Goal: Task Accomplishment & Management: Complete application form

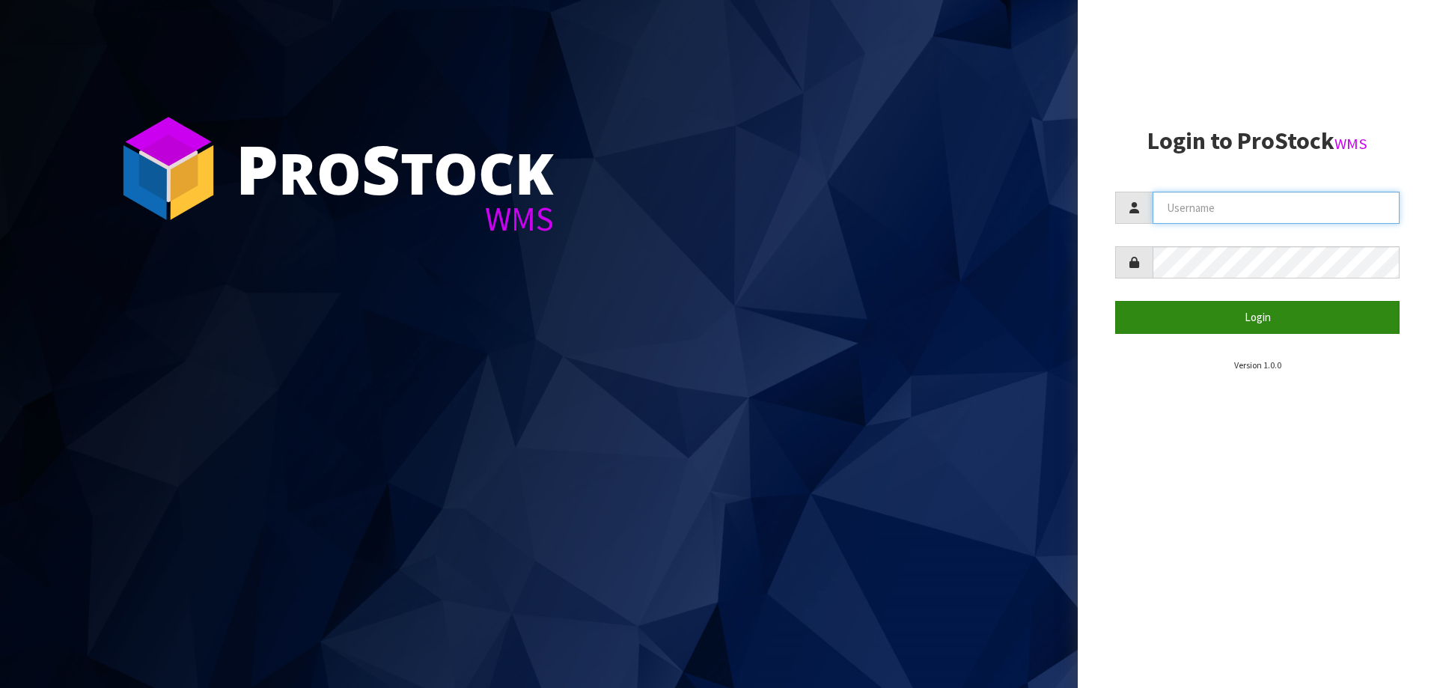
type input "[PERSON_NAME]"
click at [1238, 321] on button "Login" at bounding box center [1257, 317] width 284 height 32
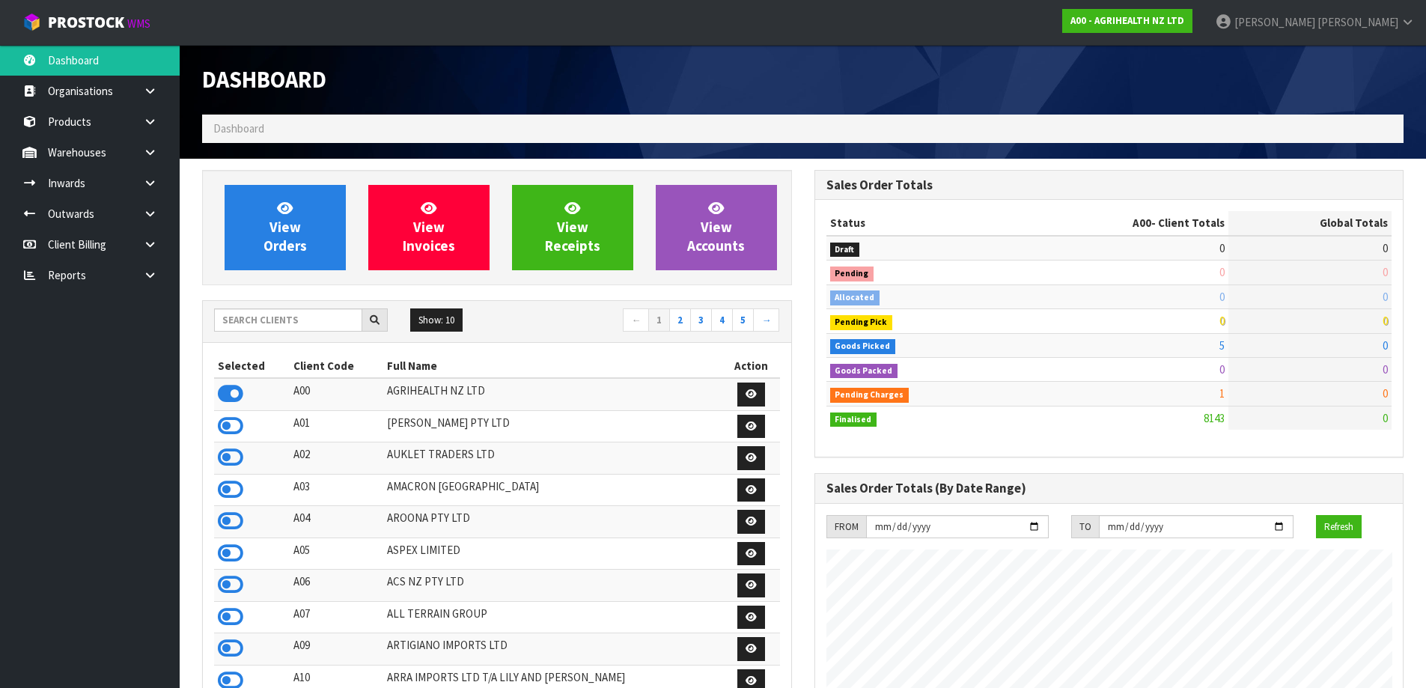
scroll to position [1134, 612]
click at [296, 322] on input "text" at bounding box center [288, 319] width 148 height 23
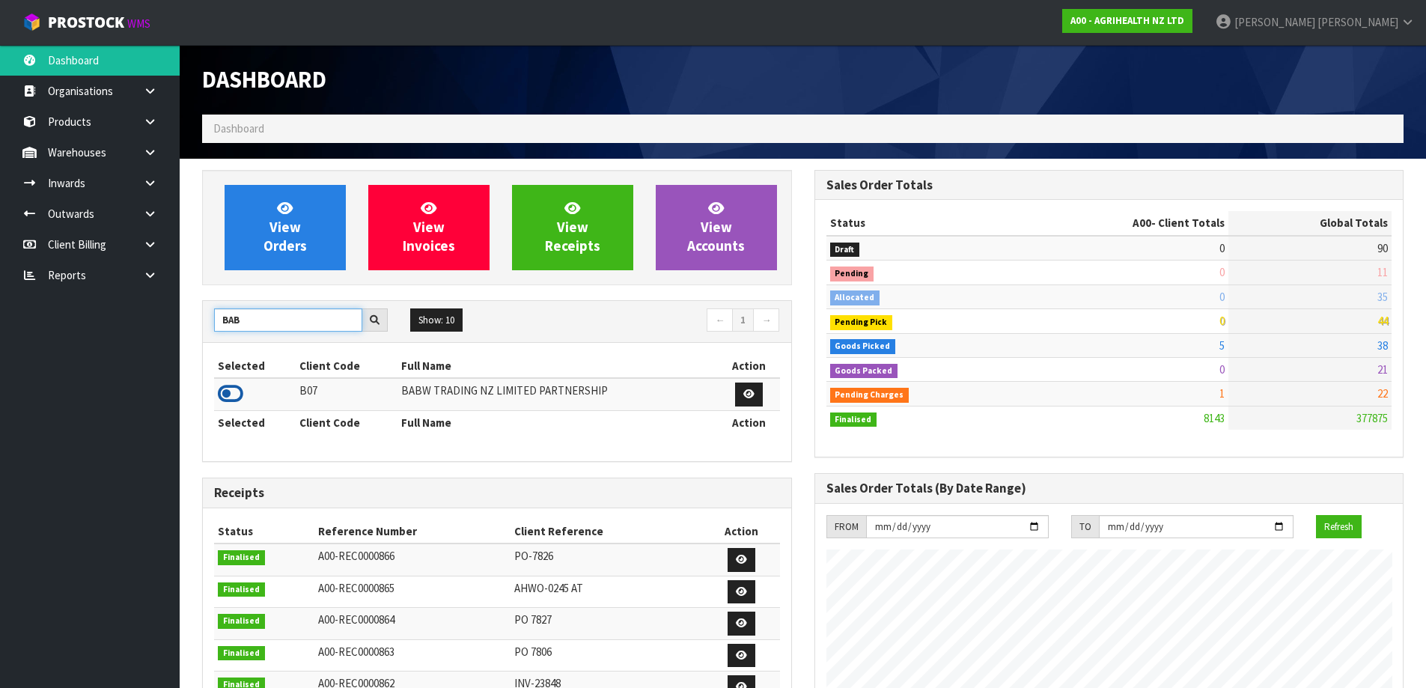
type input "BAB"
click at [243, 392] on icon at bounding box center [230, 394] width 25 height 22
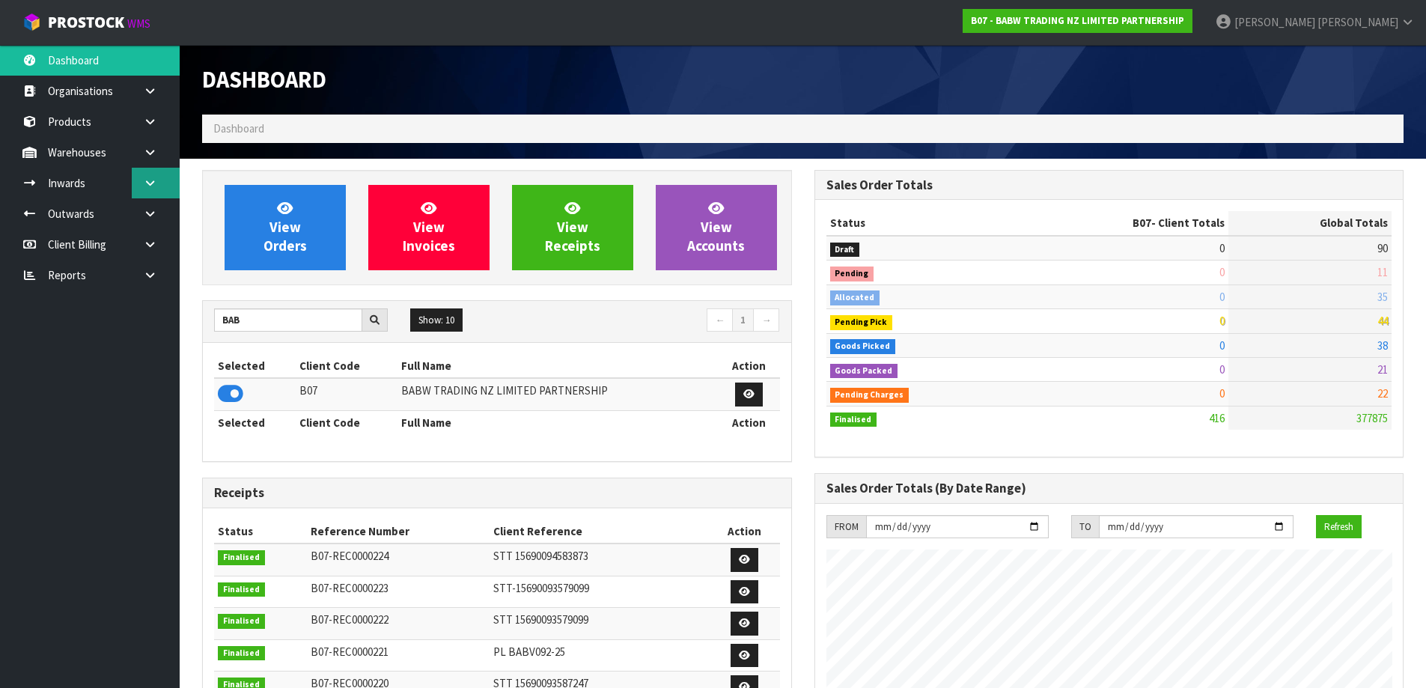
click at [146, 183] on icon at bounding box center [150, 182] width 14 height 11
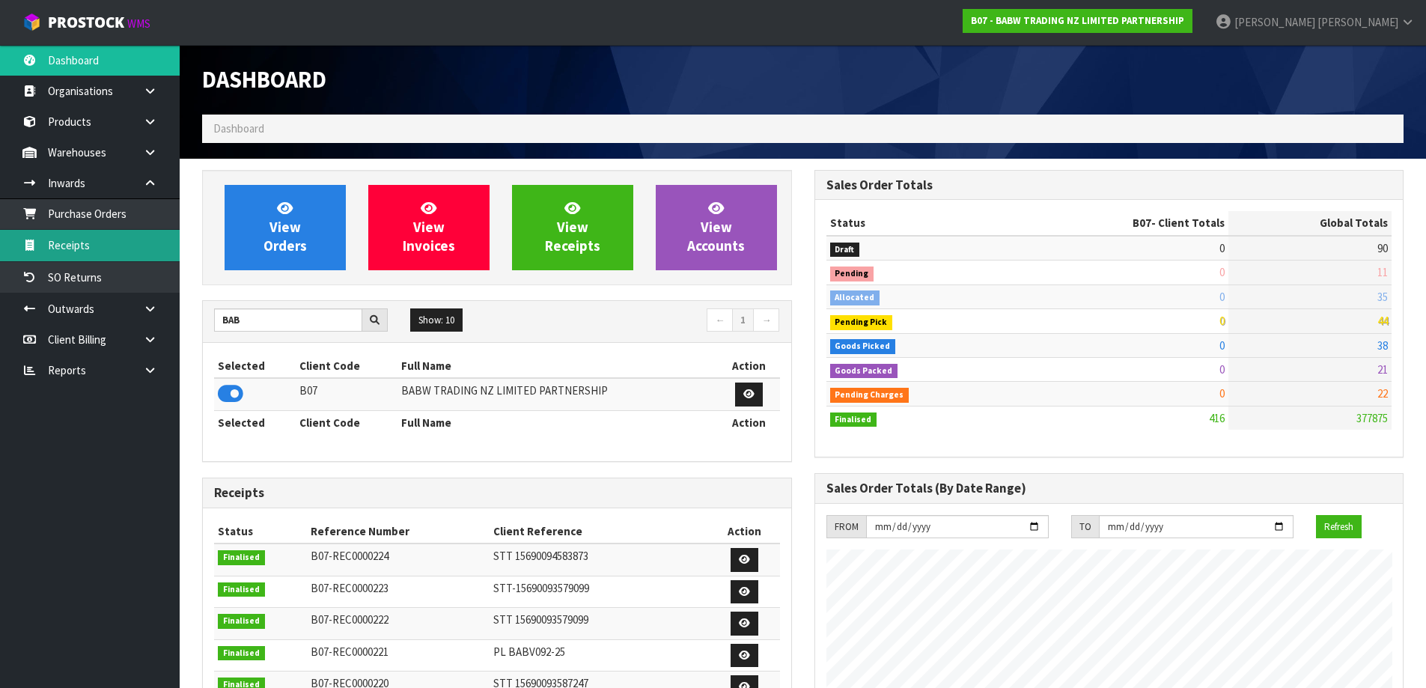
click at [123, 240] on link "Receipts" at bounding box center [90, 245] width 180 height 31
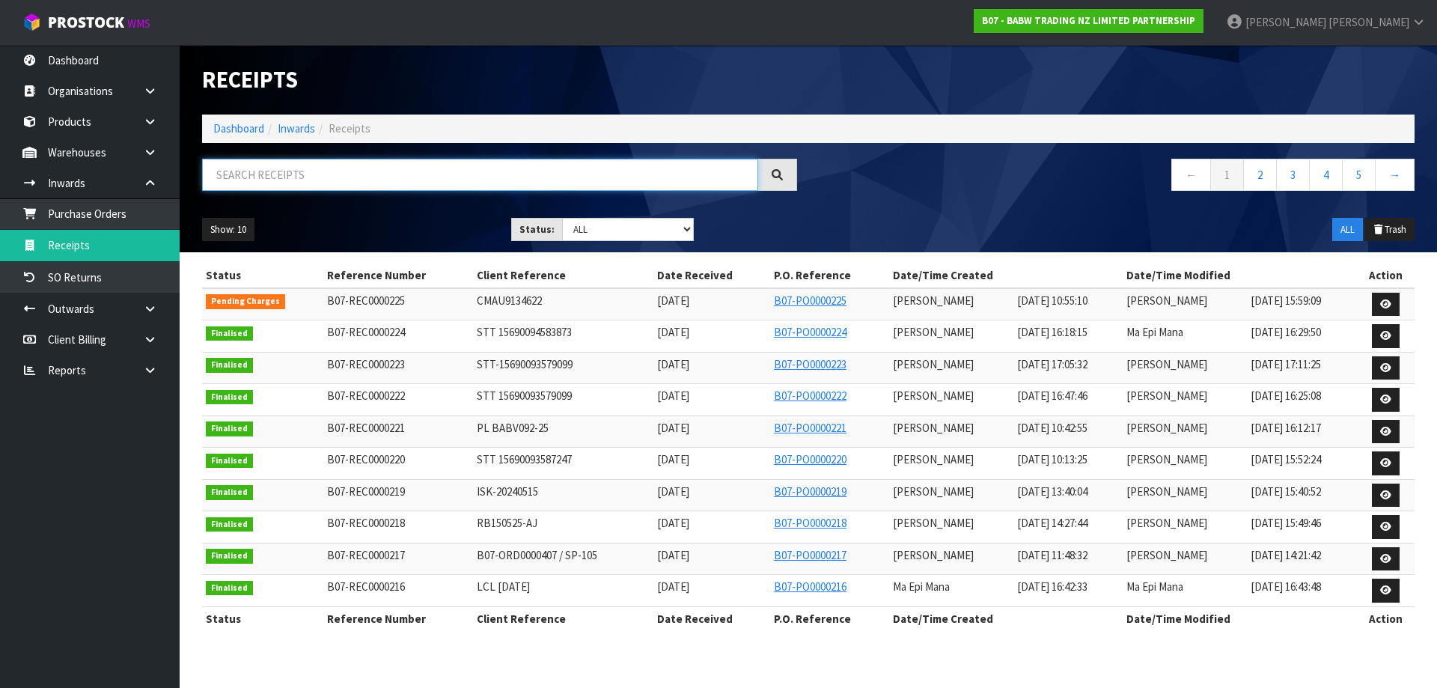
click at [391, 171] on input "text" at bounding box center [480, 175] width 556 height 32
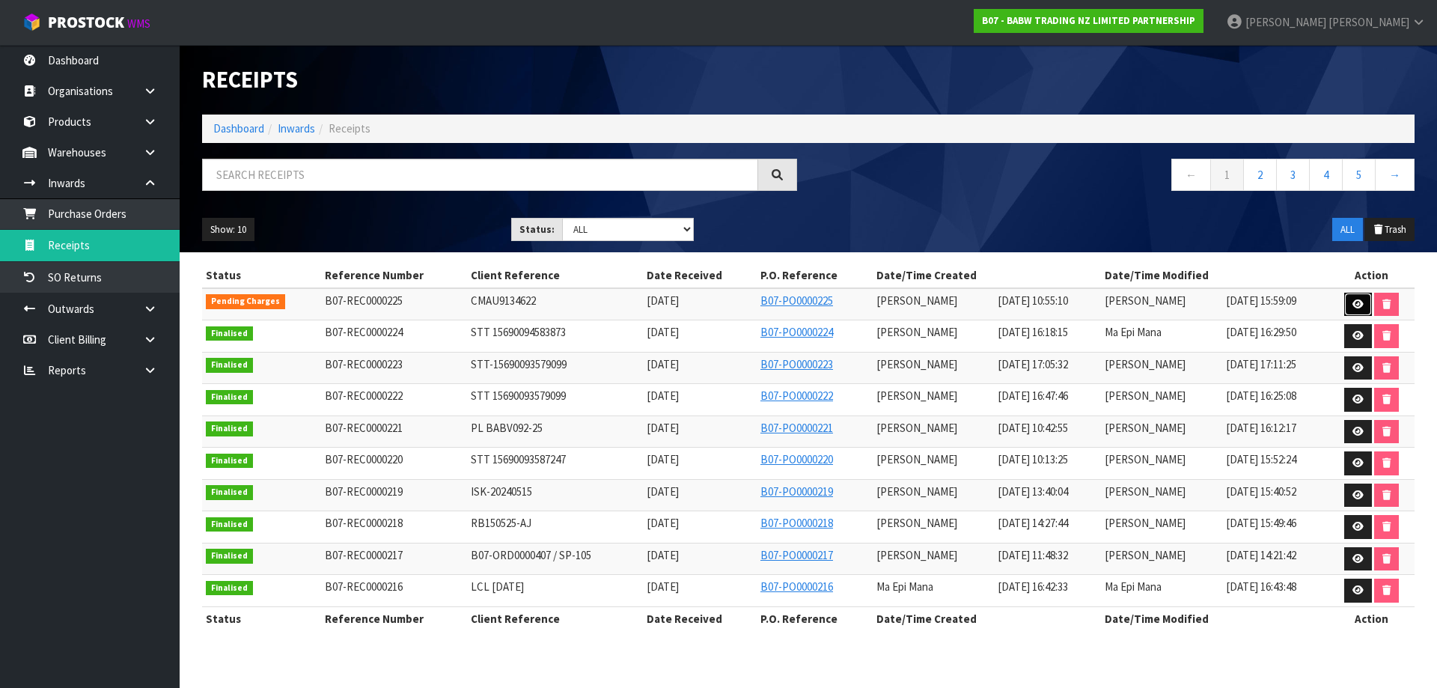
click at [1361, 305] on icon at bounding box center [1358, 304] width 11 height 10
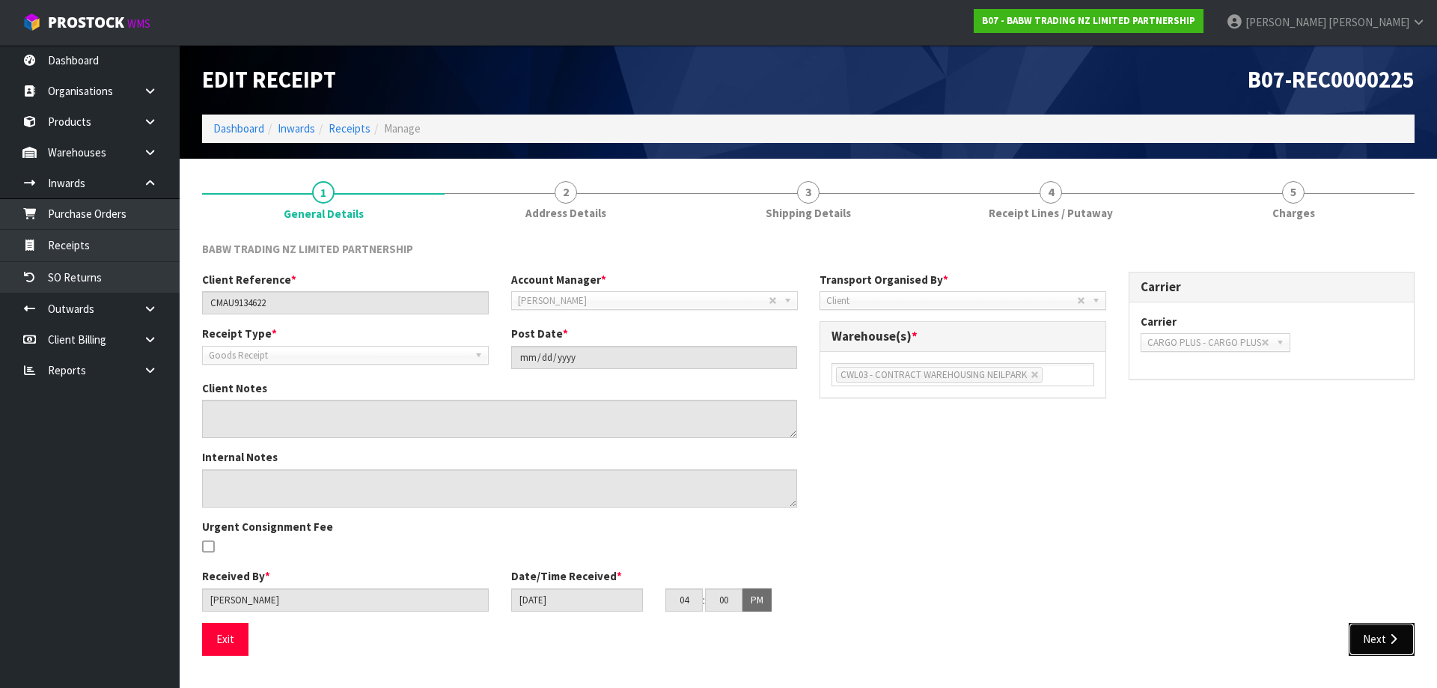
click at [1377, 632] on button "Next" at bounding box center [1382, 639] width 66 height 32
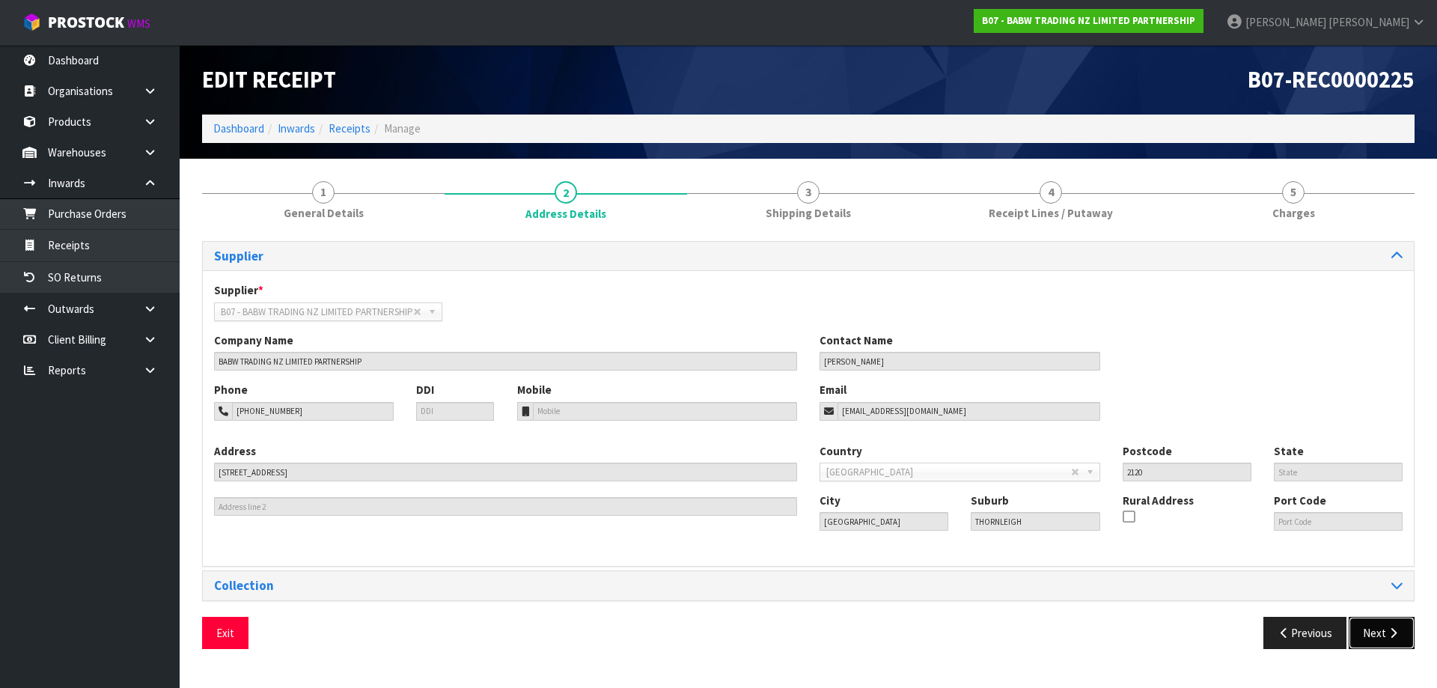
click at [1370, 620] on button "Next" at bounding box center [1382, 633] width 66 height 32
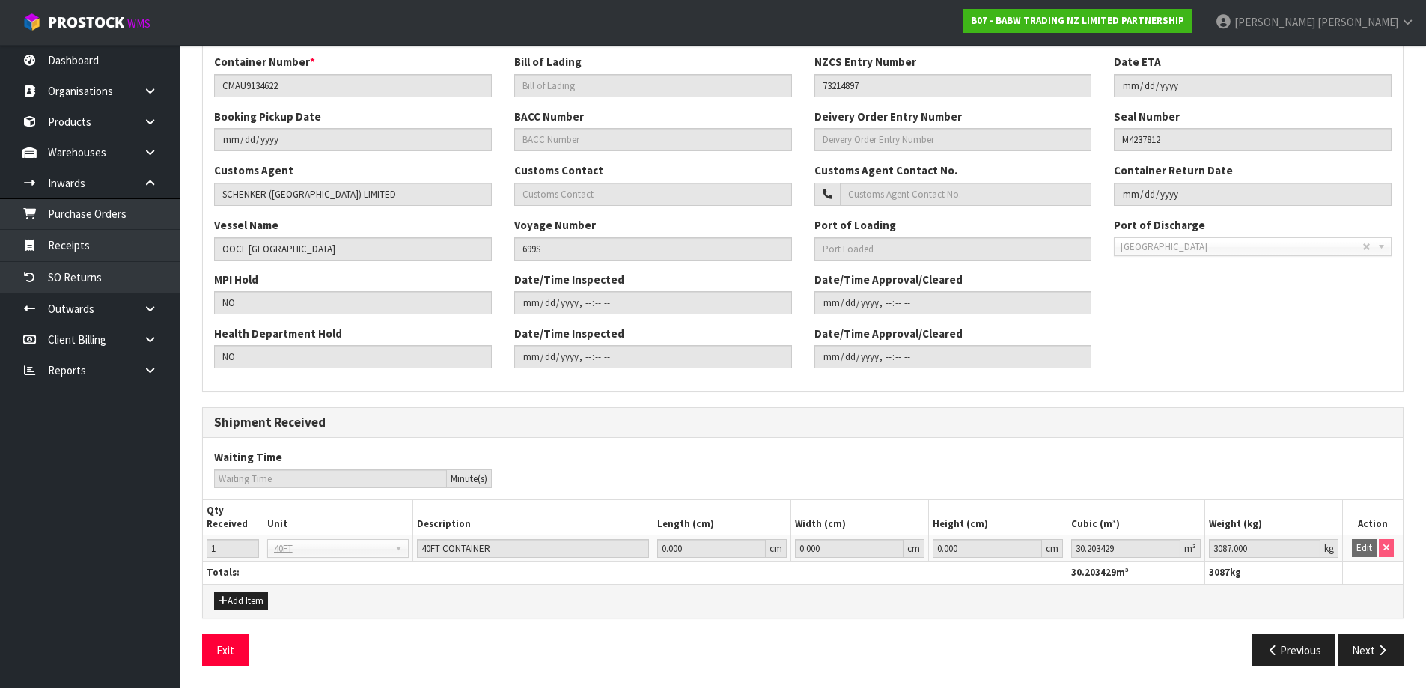
scroll to position [353, 0]
click at [1360, 656] on button "Next" at bounding box center [1371, 649] width 66 height 32
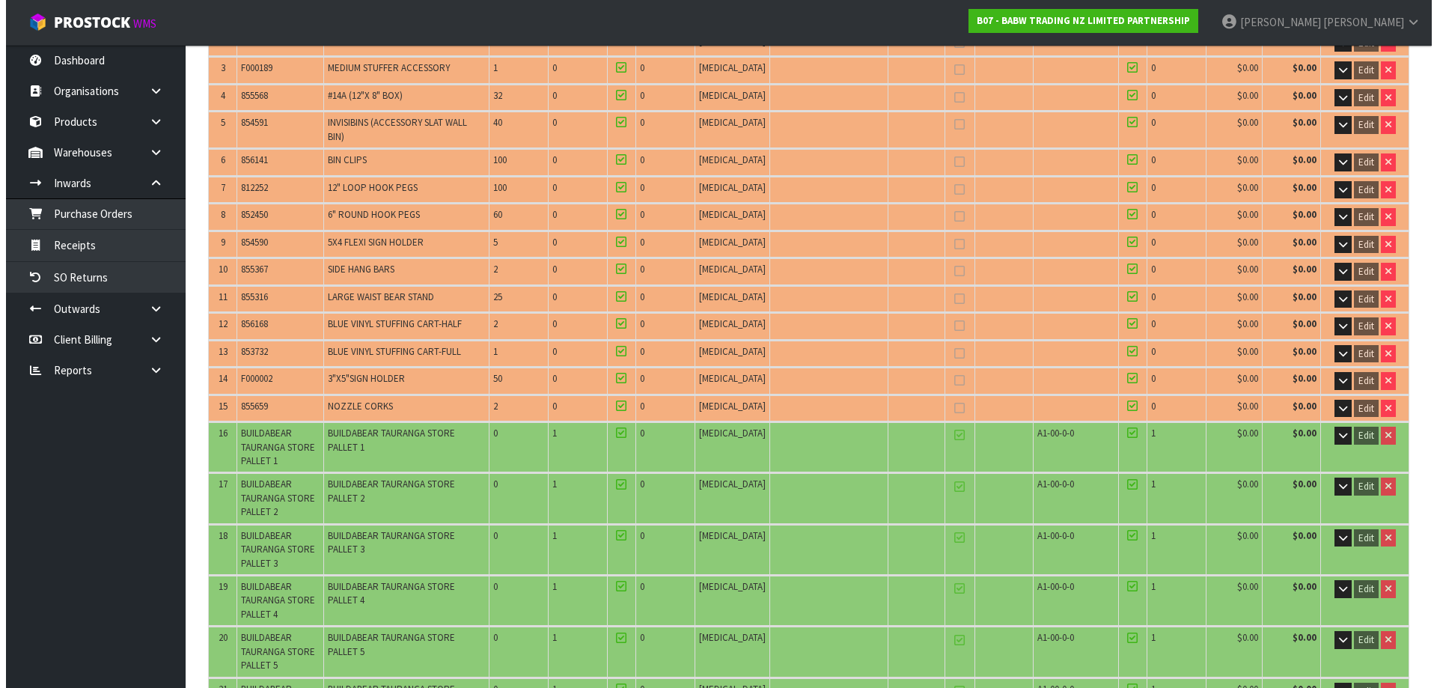
scroll to position [0, 0]
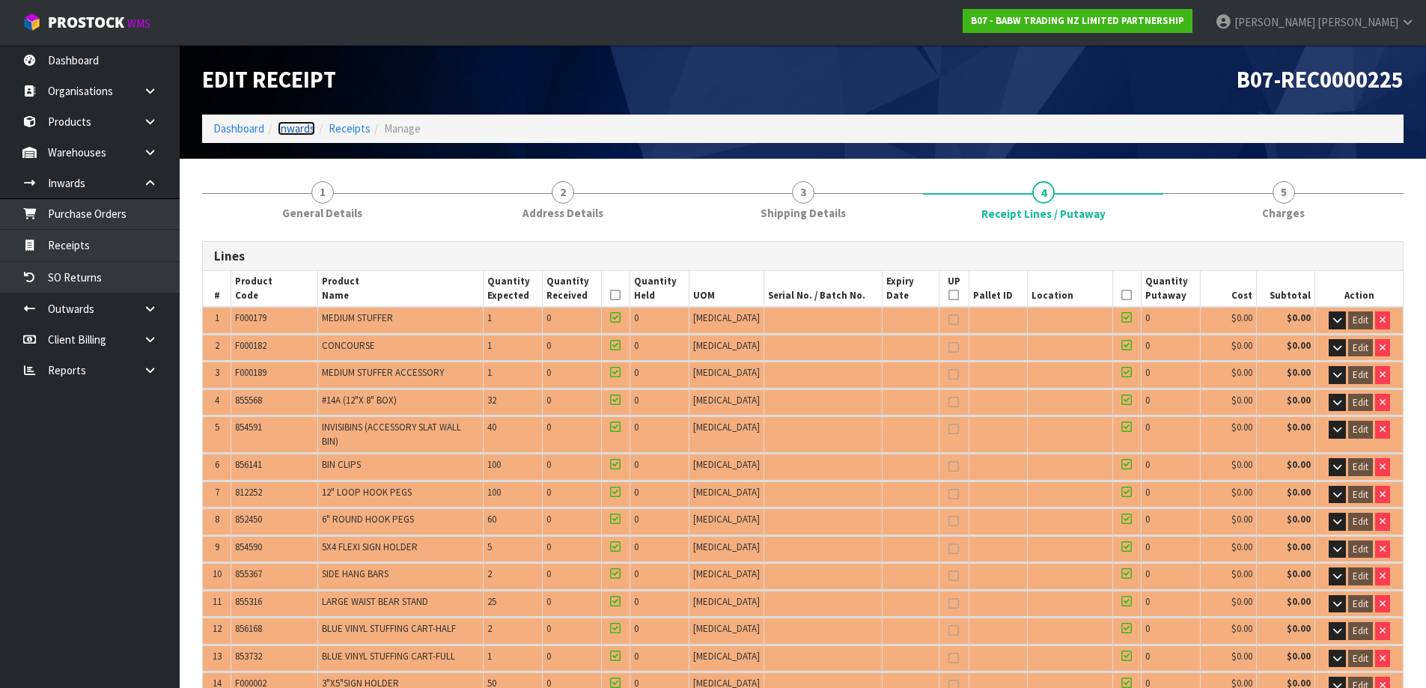
click at [301, 130] on link "Inwards" at bounding box center [296, 128] width 37 height 14
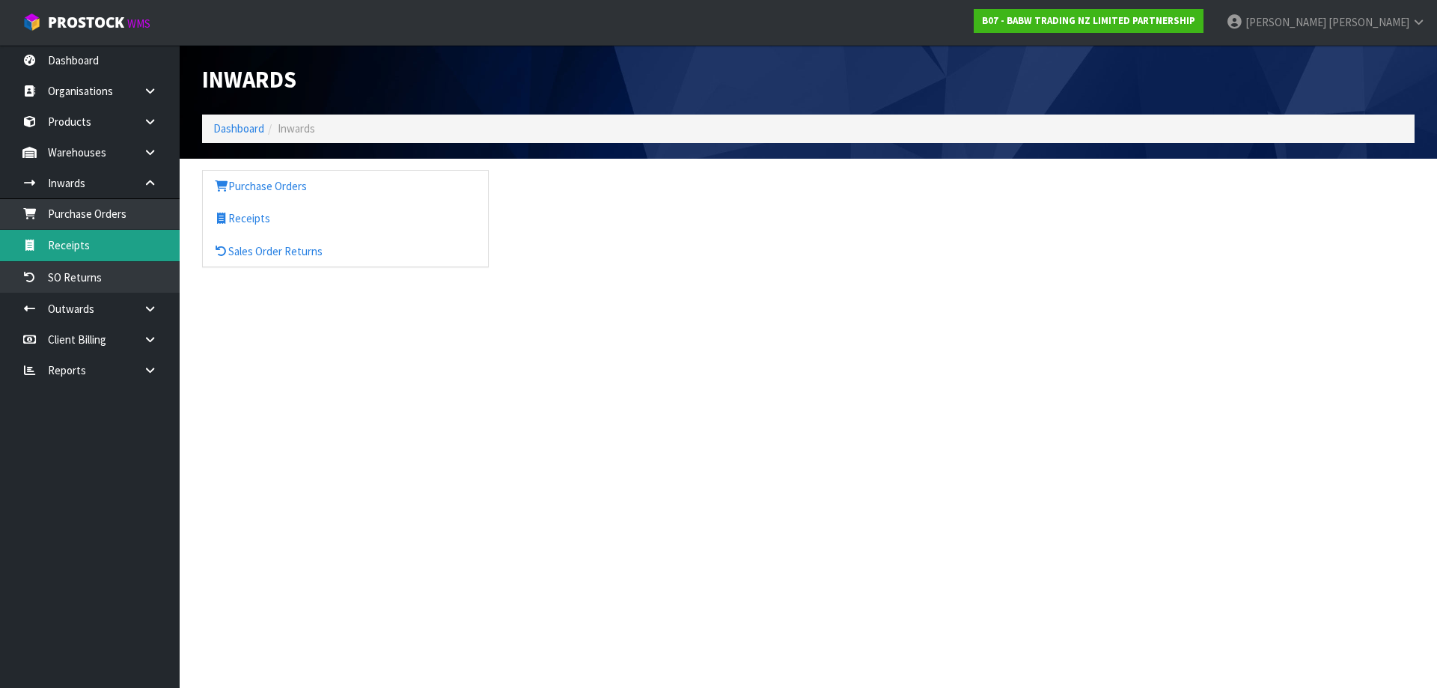
click at [122, 255] on link "Receipts" at bounding box center [90, 245] width 180 height 31
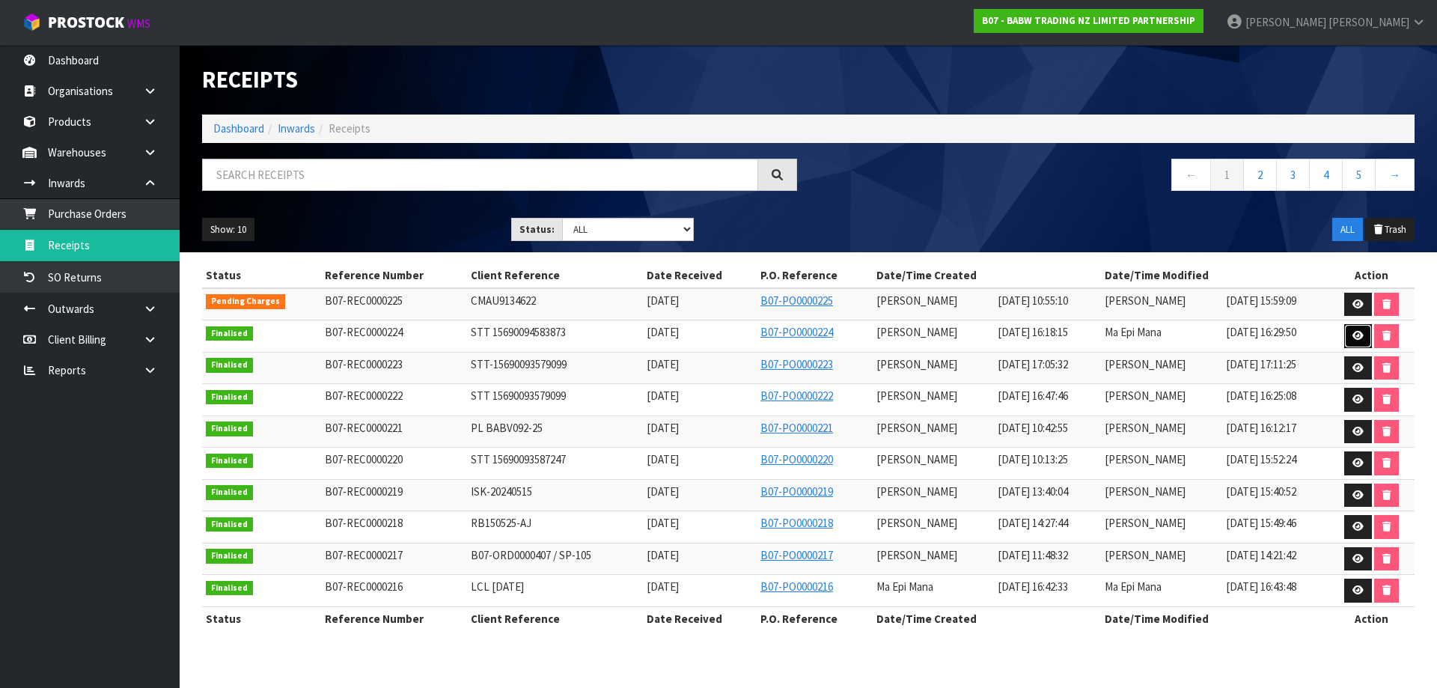
click at [1348, 341] on link at bounding box center [1359, 336] width 28 height 24
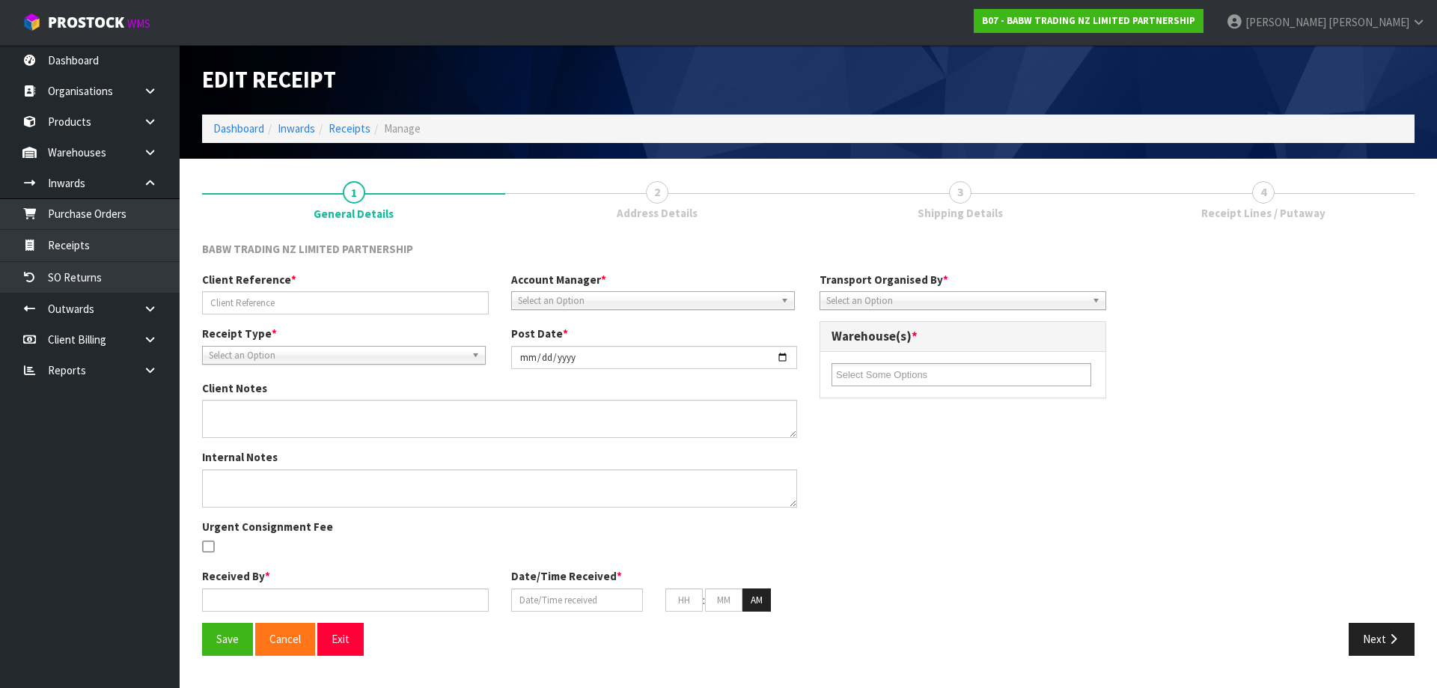
type input "STT 15690094583873"
type input "[DATE]"
type textarea "VARIANCE 28715, EXPECTED QTY: 408 UNITS, RECEIVED QTY: 396 UNITS, VARIANCE: -12…"
type textarea "MEASUREMENTS BY [PERSON_NAME] - 2ND CHECK BY MA 28715, EXPECTED QTY: 408 UNITS,…"
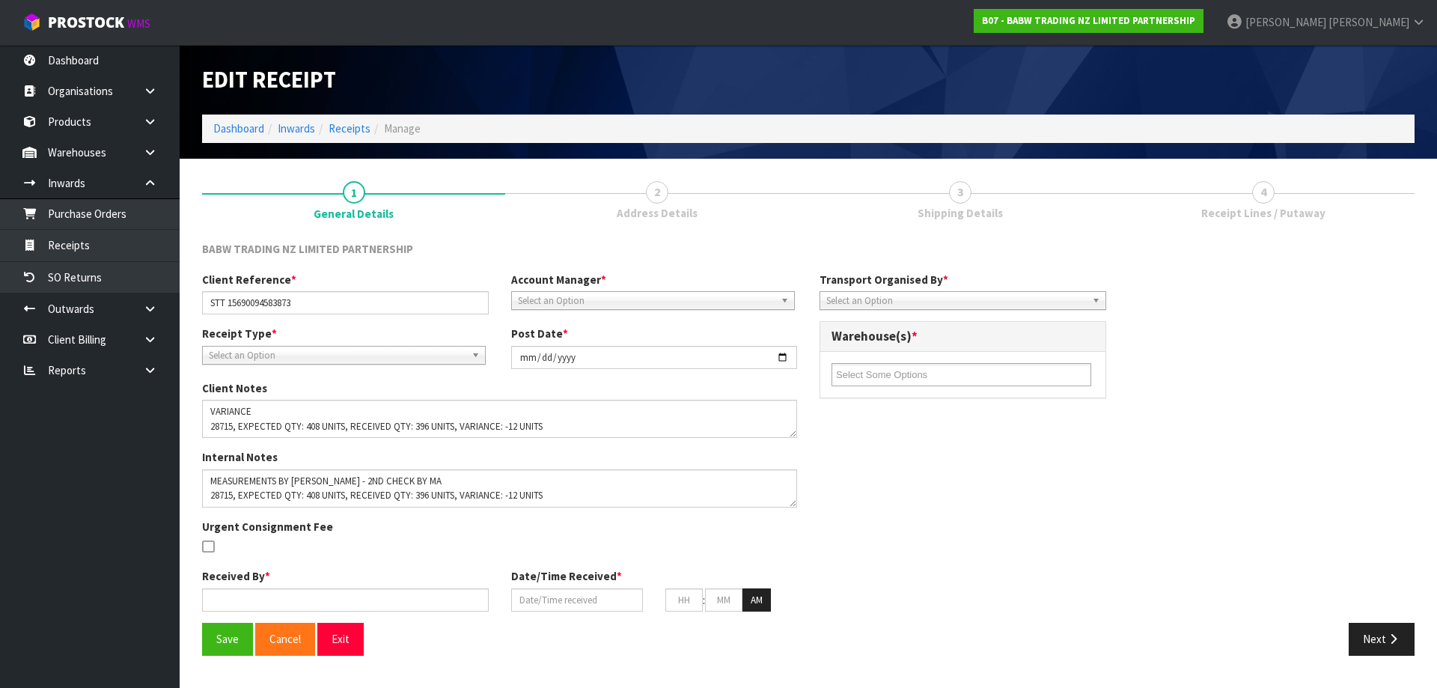
type input "[PERSON_NAME]"
type input "[DATE]"
type input "04"
type input "18"
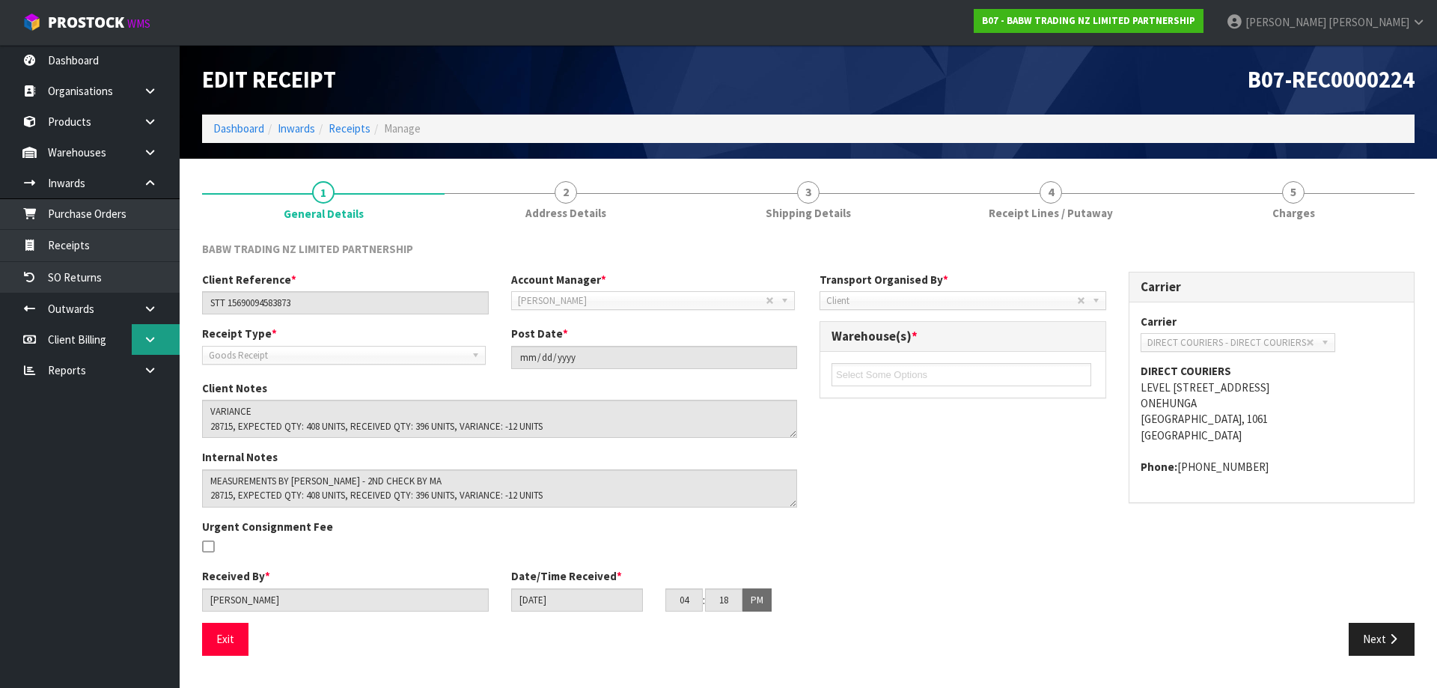
click at [160, 336] on link at bounding box center [156, 339] width 48 height 31
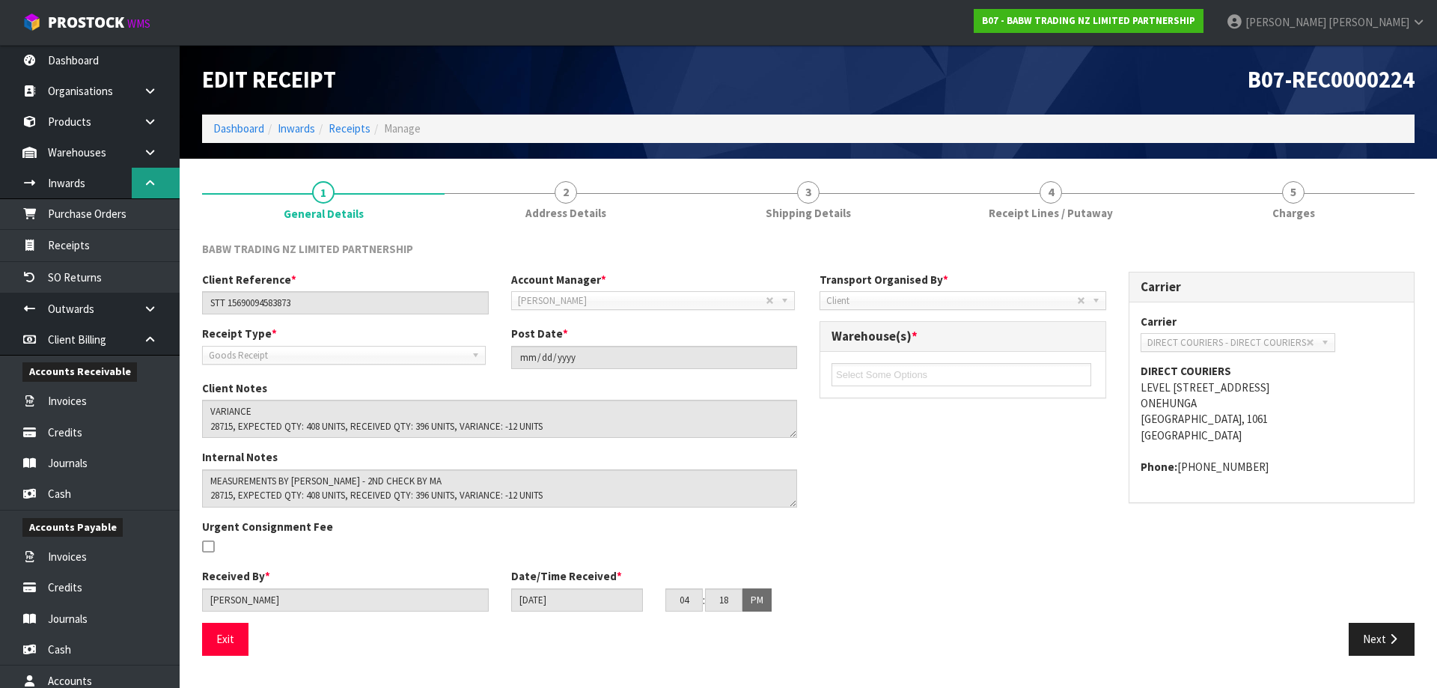
click at [155, 177] on icon at bounding box center [150, 182] width 14 height 11
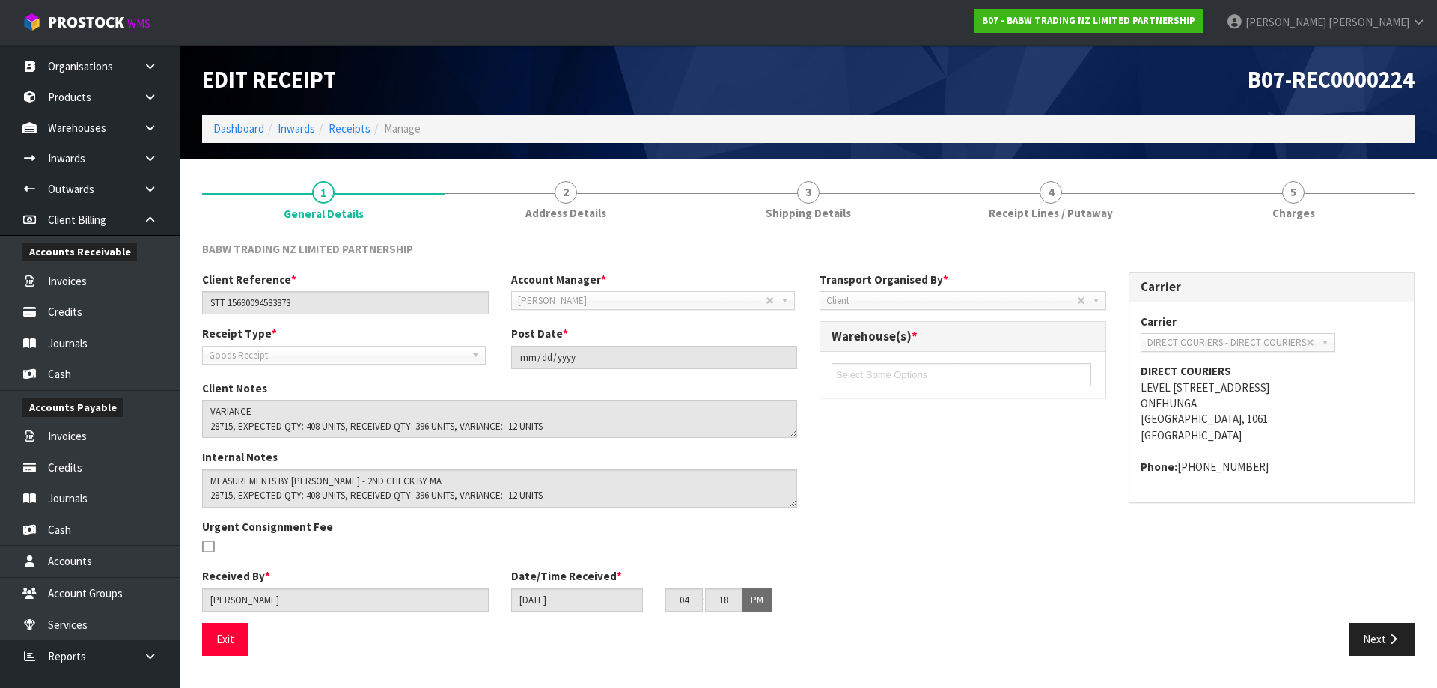
scroll to position [38, 0]
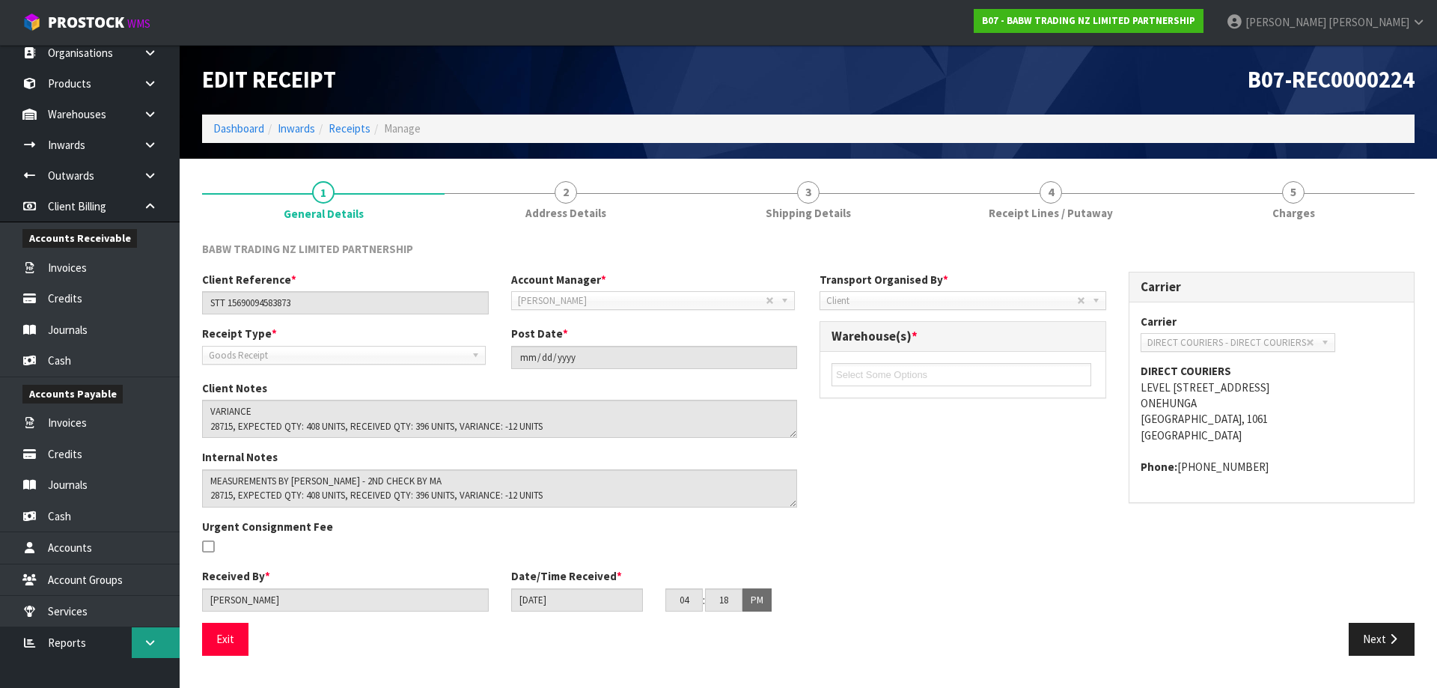
click at [151, 651] on link at bounding box center [156, 642] width 48 height 31
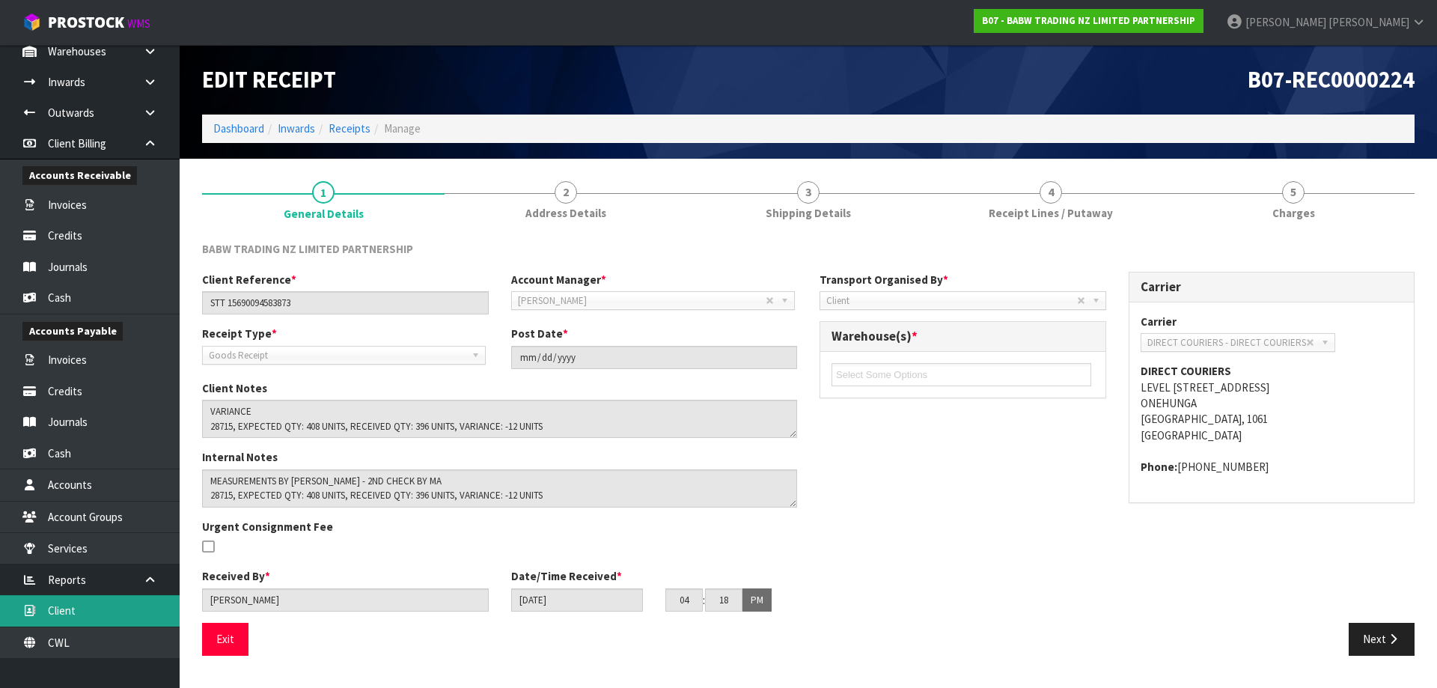
scroll to position [102, 0]
click at [139, 583] on link at bounding box center [156, 579] width 48 height 31
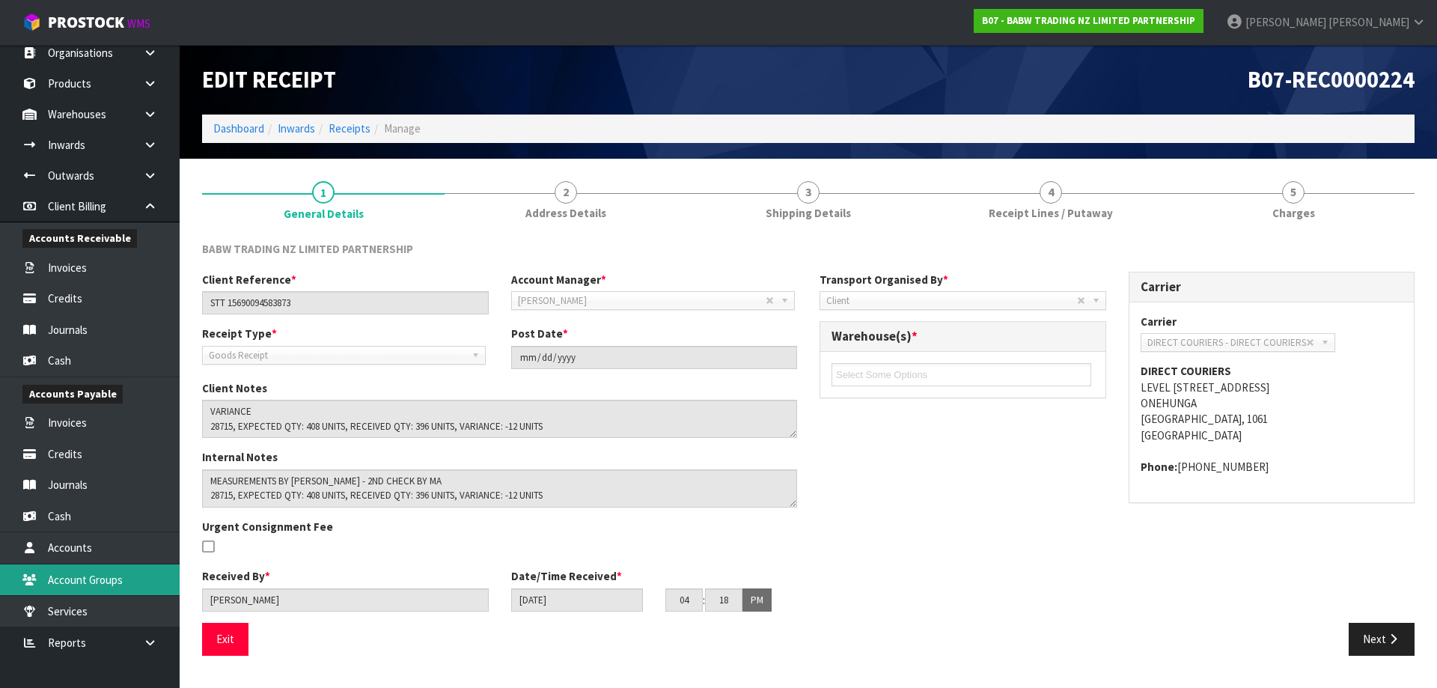
scroll to position [38, 0]
